Goal: Task Accomplishment & Management: Manage account settings

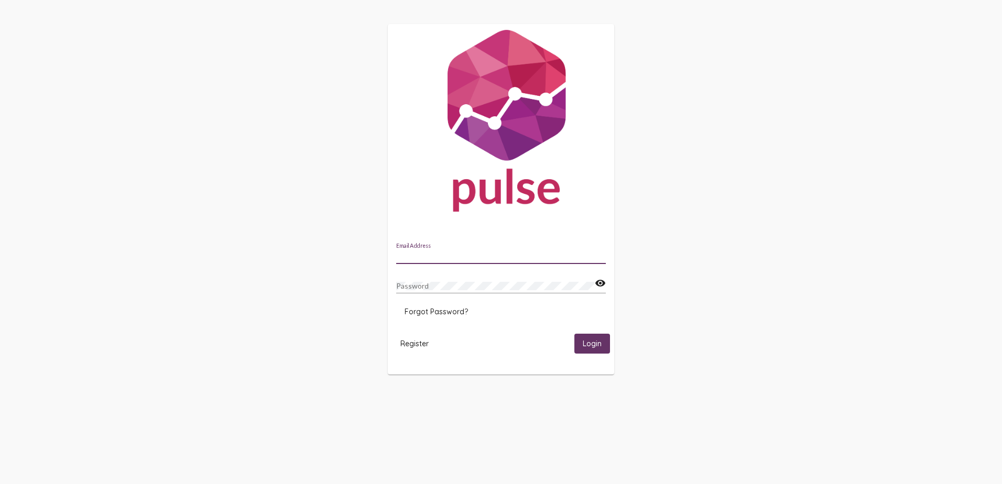
click at [461, 258] on input "Email Address" at bounding box center [501, 256] width 210 height 8
type input "[PERSON_NAME][EMAIL_ADDRESS][DOMAIN_NAME]"
click at [441, 313] on span "Forgot Password?" at bounding box center [436, 311] width 63 height 9
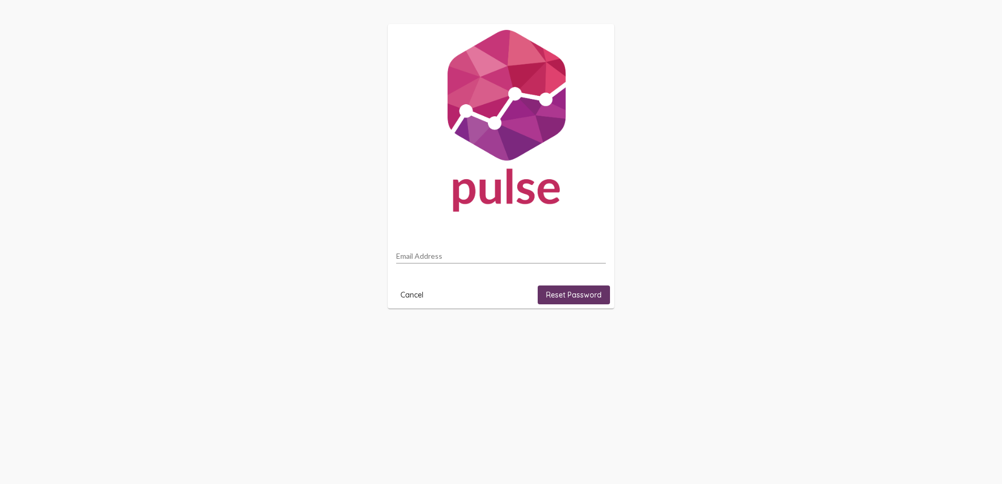
click at [450, 254] on input "Email Address" at bounding box center [501, 256] width 210 height 8
type input "[PERSON_NAME][EMAIL_ADDRESS][DOMAIN_NAME]"
click at [570, 289] on button "Reset Password" at bounding box center [574, 295] width 72 height 19
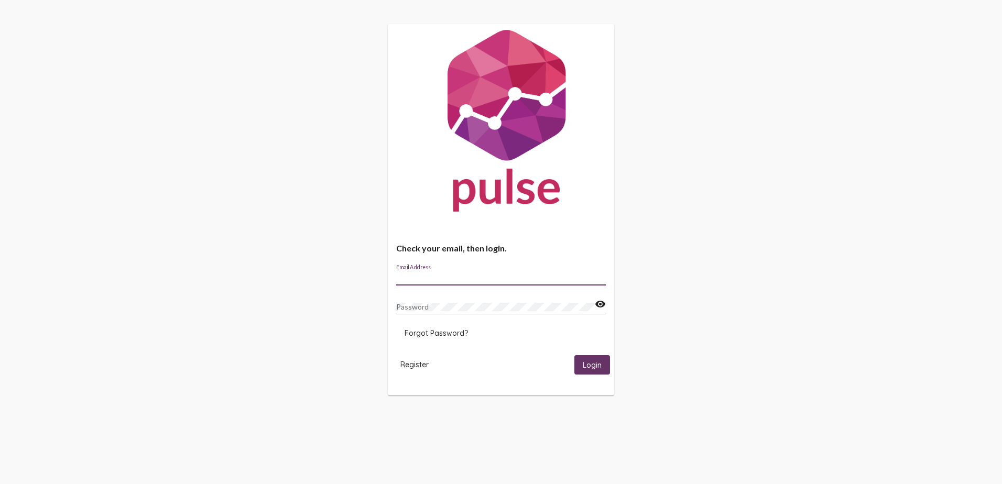
click at [467, 277] on input "Email Address" at bounding box center [501, 278] width 210 height 8
type input "[PERSON_NAME][EMAIL_ADDRESS][DOMAIN_NAME]"
click at [574, 355] on button "Login" at bounding box center [592, 364] width 36 height 19
click at [594, 367] on span "Login" at bounding box center [592, 365] width 19 height 9
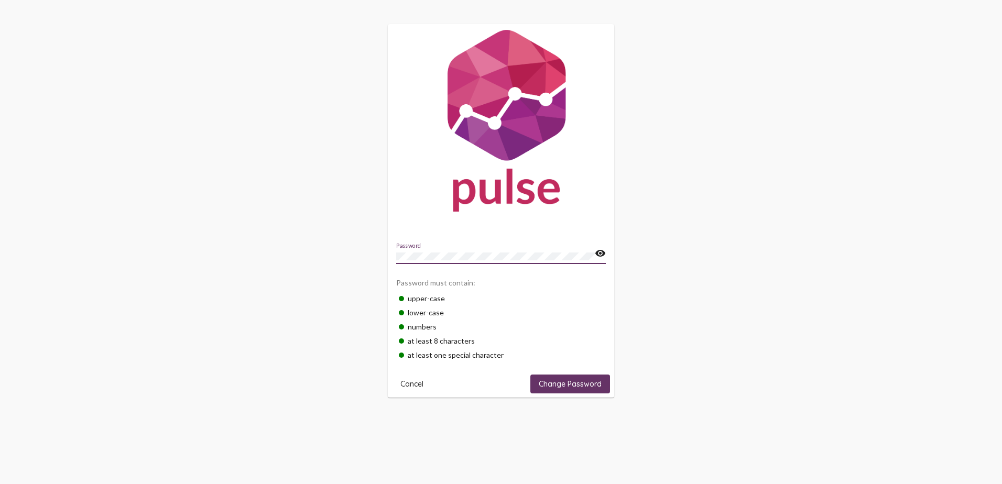
click at [576, 387] on span "Change Password" at bounding box center [570, 383] width 63 height 9
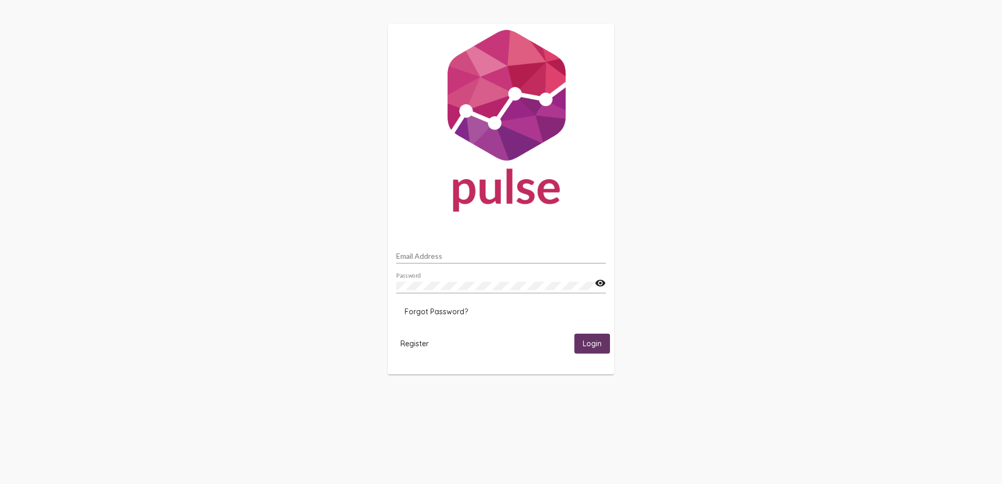
click at [464, 254] on input "Email Address" at bounding box center [501, 256] width 210 height 8
type input "[PERSON_NAME][EMAIL_ADDRESS][DOMAIN_NAME]"
click at [590, 340] on span "Login" at bounding box center [592, 344] width 19 height 9
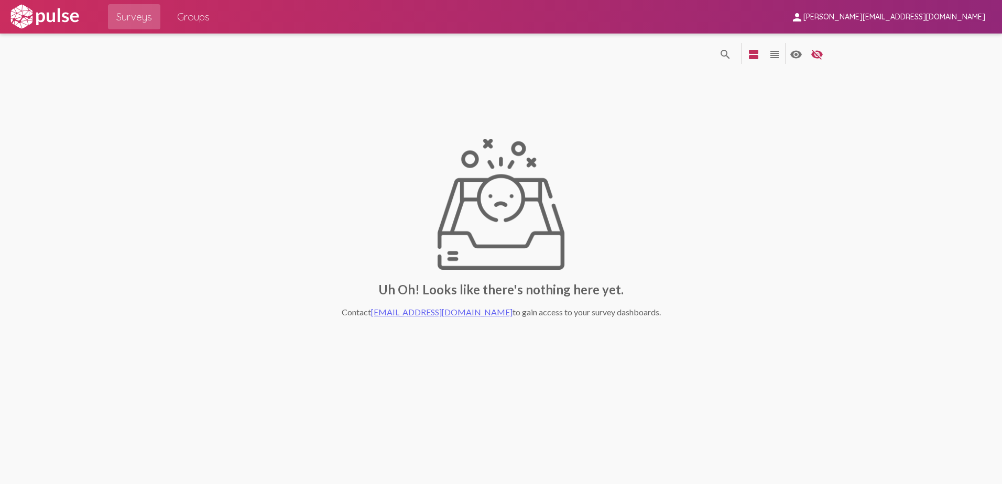
click at [37, 12] on img at bounding box center [44, 17] width 72 height 26
click at [202, 13] on span "Groups" at bounding box center [193, 16] width 32 height 19
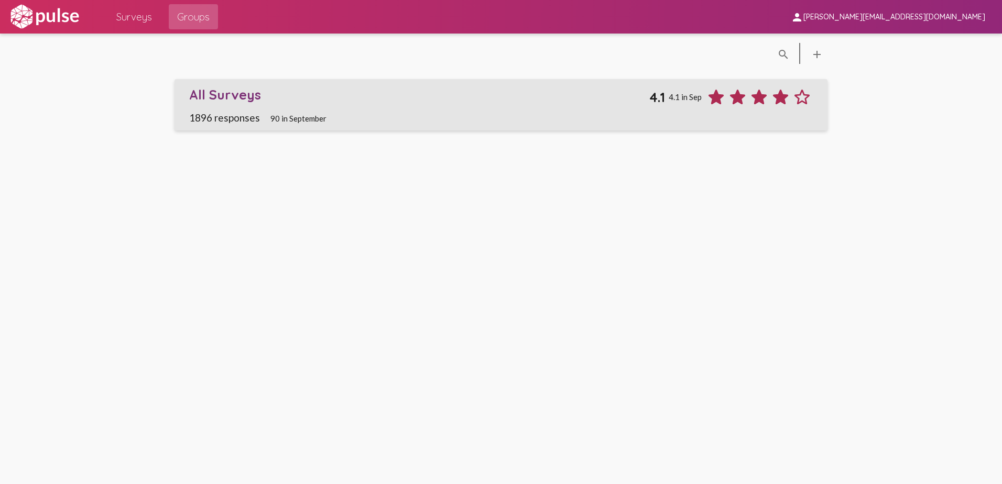
click at [612, 110] on span "All Surveys 4.1 4.1 in Sep 1896 responses 90 in September" at bounding box center [501, 104] width 624 height 37
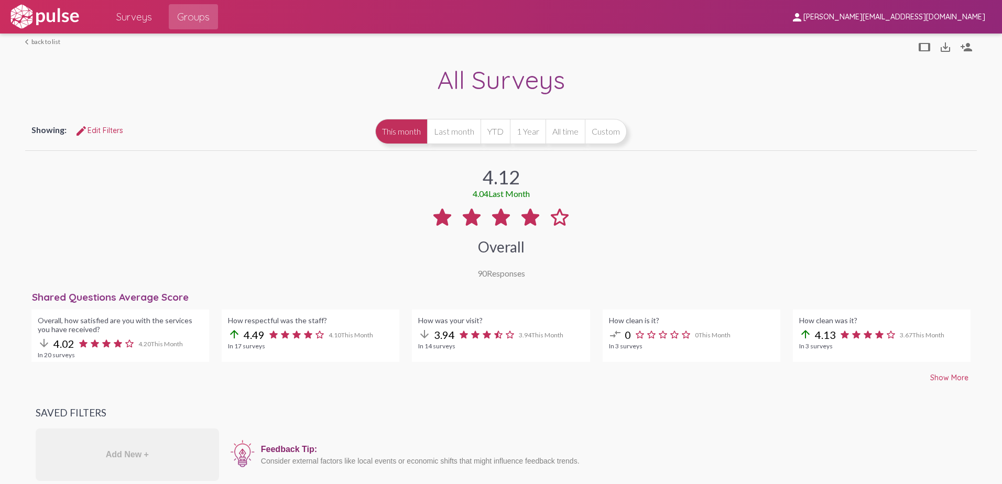
click at [36, 43] on link "arrow_back_ios back to list" at bounding box center [42, 42] width 35 height 8
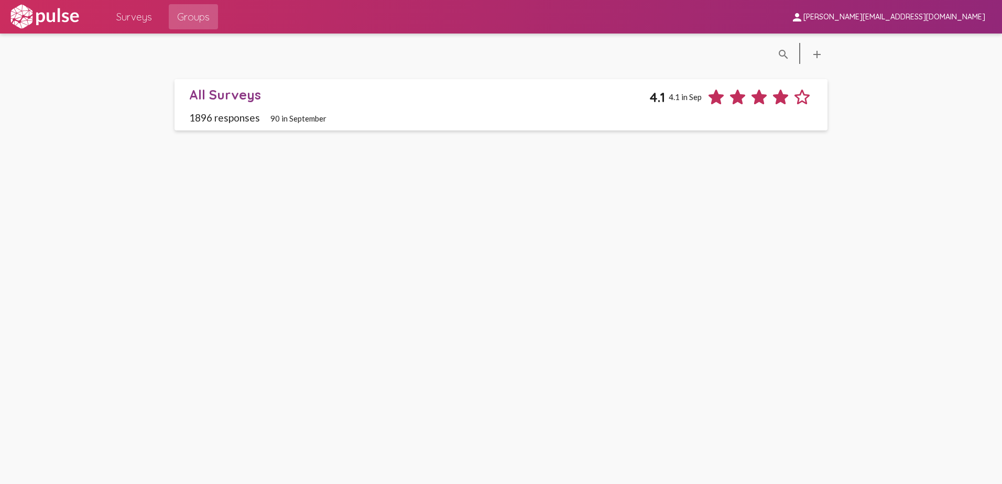
click at [949, 15] on span "[PERSON_NAME][EMAIL_ADDRESS][DOMAIN_NAME]" at bounding box center [895, 17] width 182 height 9
click at [958, 72] on div at bounding box center [501, 242] width 1002 height 484
click at [25, 14] on img at bounding box center [44, 17] width 72 height 26
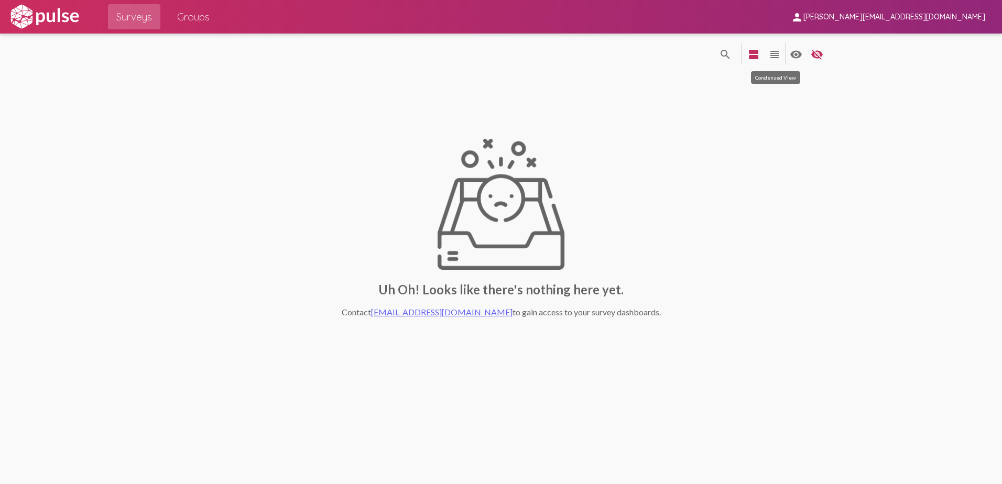
click at [774, 52] on mat-icon "view_headline" at bounding box center [774, 54] width 13 height 13
click at [796, 54] on mat-icon "visibility" at bounding box center [796, 54] width 13 height 13
click at [822, 52] on mat-icon "visibility_off" at bounding box center [817, 54] width 13 height 13
click at [797, 53] on mat-icon "visibility" at bounding box center [796, 54] width 13 height 13
